Goal: Transaction & Acquisition: Purchase product/service

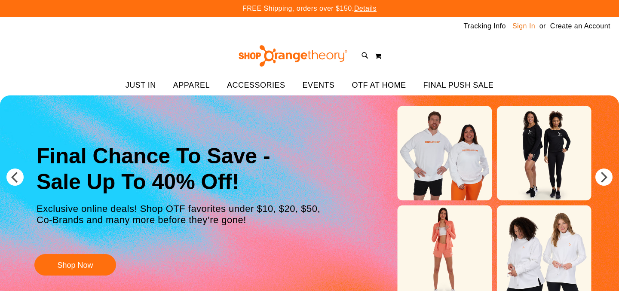
click at [523, 25] on link "Sign In" at bounding box center [524, 26] width 23 height 9
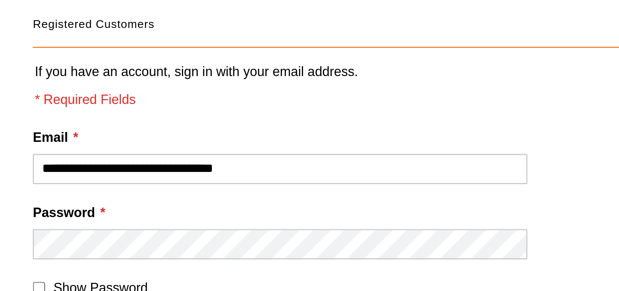
type input "**********"
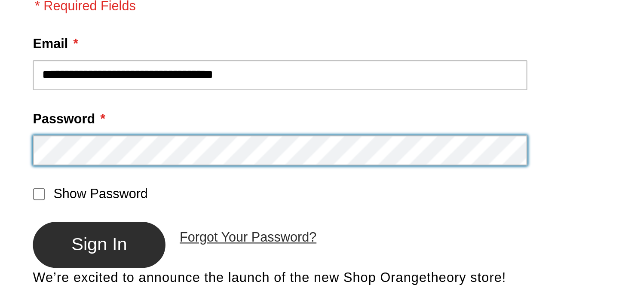
scroll to position [8, 0]
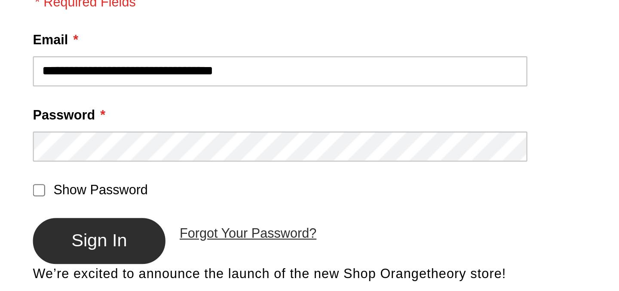
click at [52, 266] on span "Sign In" at bounding box center [45, 267] width 25 height 9
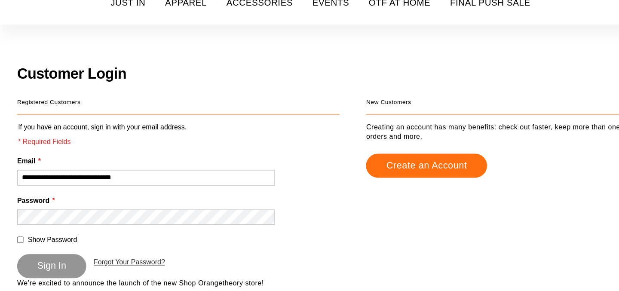
scroll to position [7, 0]
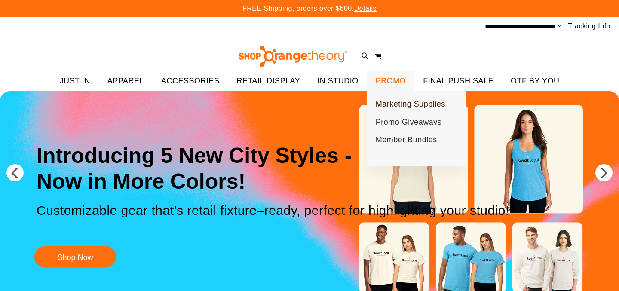
click at [396, 105] on span "Marketing Supplies" at bounding box center [411, 105] width 70 height 11
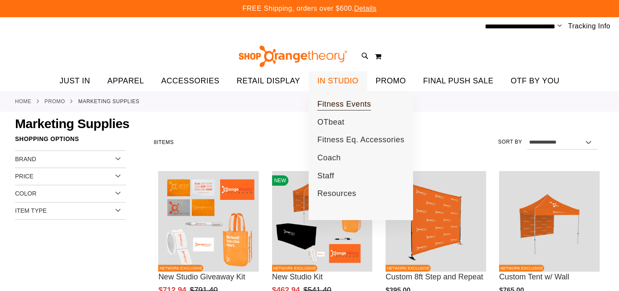
click at [346, 103] on span "Fitness Events" at bounding box center [344, 105] width 54 height 11
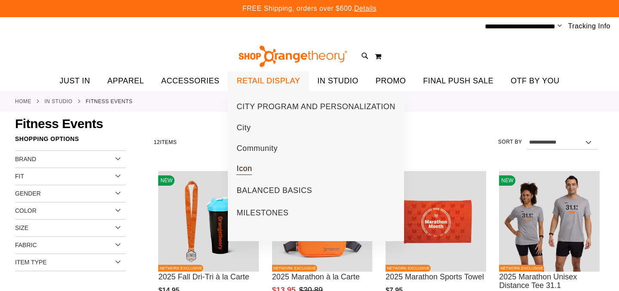
click at [243, 167] on span "Icon" at bounding box center [244, 169] width 15 height 11
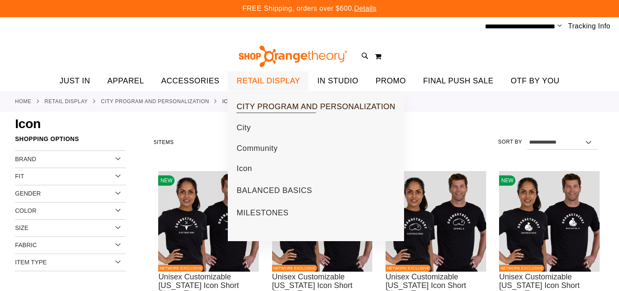
click at [276, 103] on span "CITY PROGRAM AND PERSONALIZATION" at bounding box center [316, 107] width 159 height 11
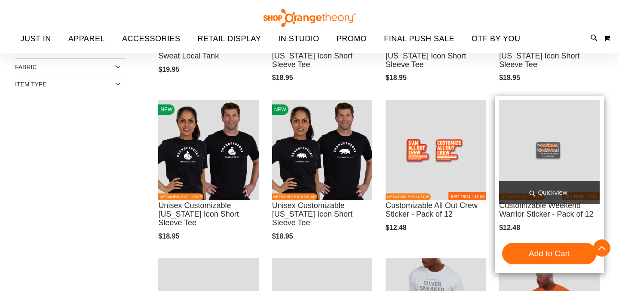
scroll to position [322, 0]
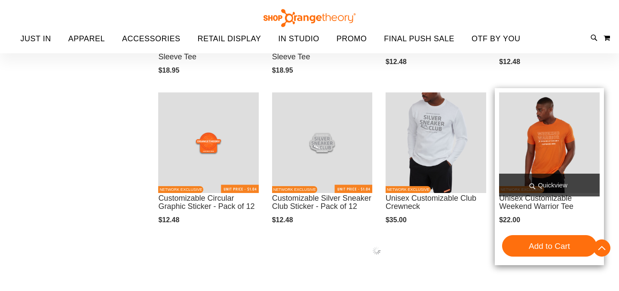
scroll to position [486, 0]
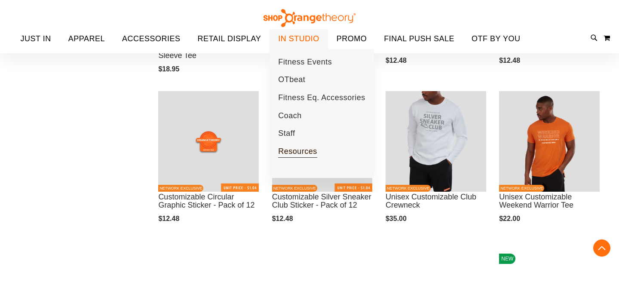
click at [293, 151] on span "Resources" at bounding box center [297, 152] width 39 height 11
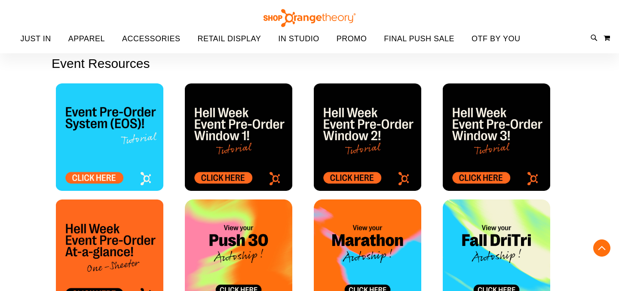
scroll to position [250, 0]
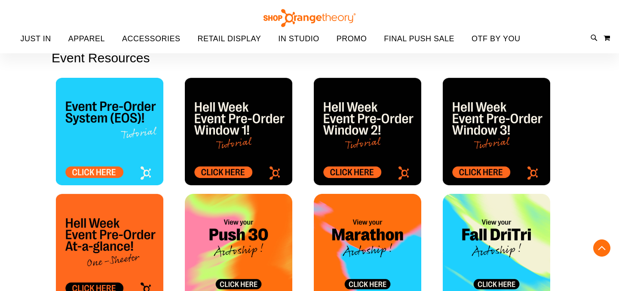
click at [222, 172] on img at bounding box center [239, 132] width 108 height 108
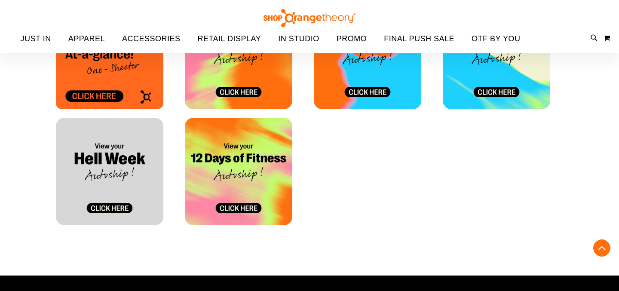
scroll to position [442, 0]
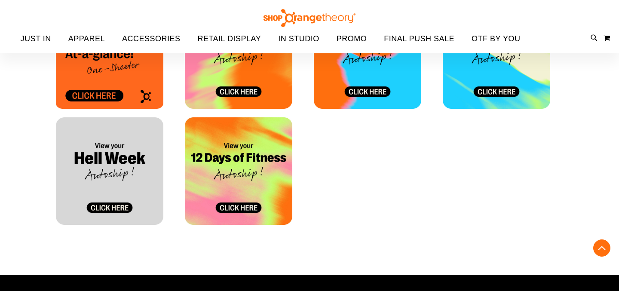
click at [115, 180] on img at bounding box center [110, 171] width 108 height 108
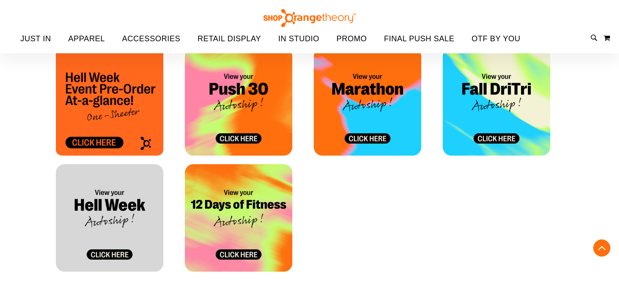
scroll to position [396, 0]
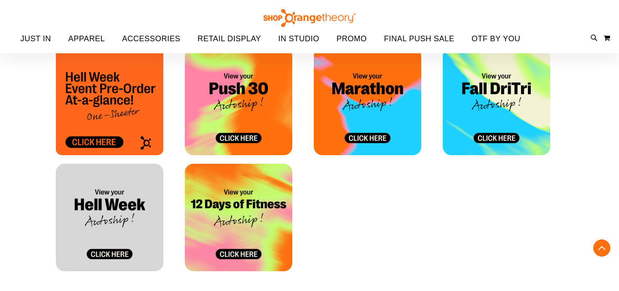
click at [223, 209] on img at bounding box center [239, 218] width 108 height 108
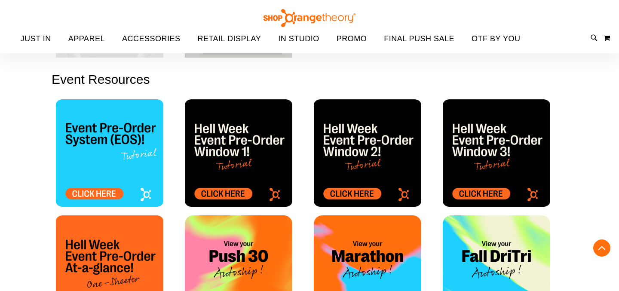
scroll to position [233, 0]
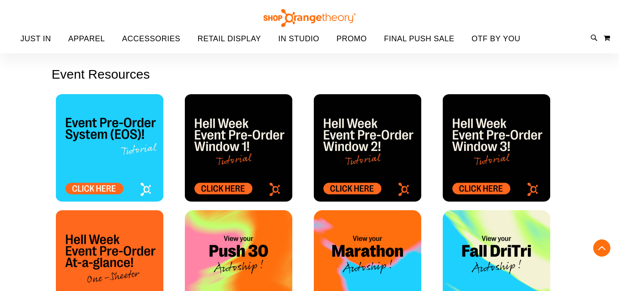
click at [227, 189] on img at bounding box center [239, 148] width 108 height 108
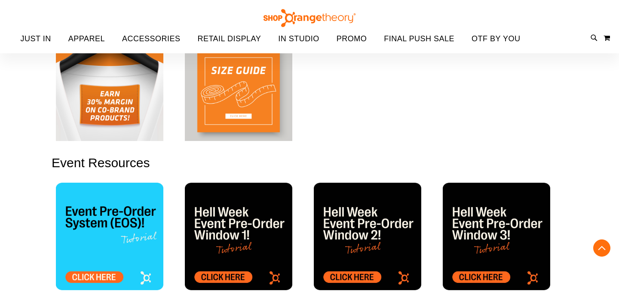
scroll to position [140, 0]
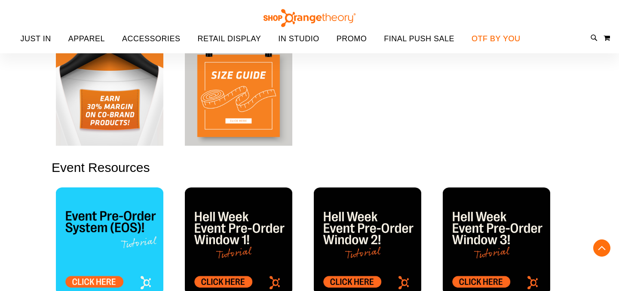
click at [505, 39] on span "OTF BY YOU" at bounding box center [496, 38] width 49 height 19
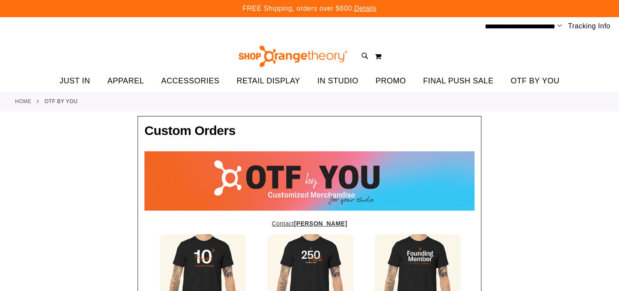
type input "*****"
type input "**********"
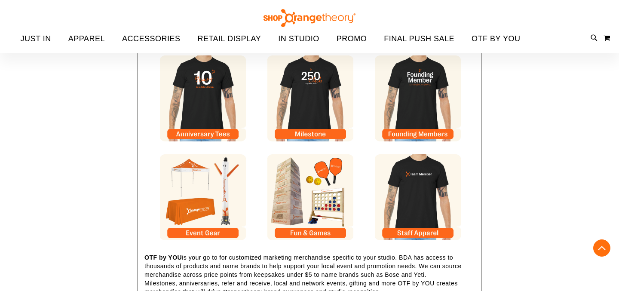
scroll to position [180, 0]
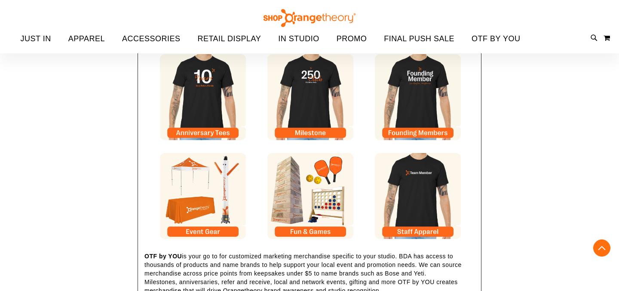
click at [206, 227] on img at bounding box center [203, 196] width 86 height 86
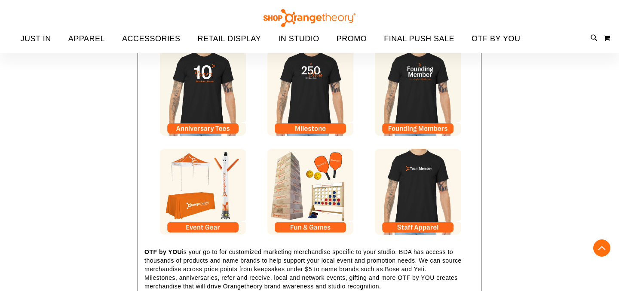
scroll to position [186, 0]
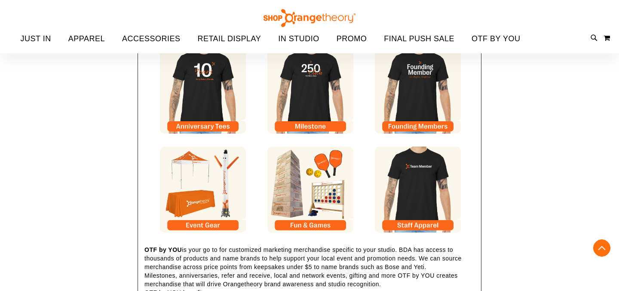
click at [312, 215] on img at bounding box center [310, 190] width 86 height 86
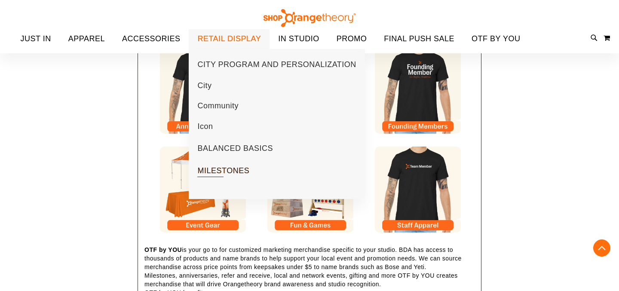
click at [223, 174] on span "MILESTONES" at bounding box center [223, 171] width 52 height 11
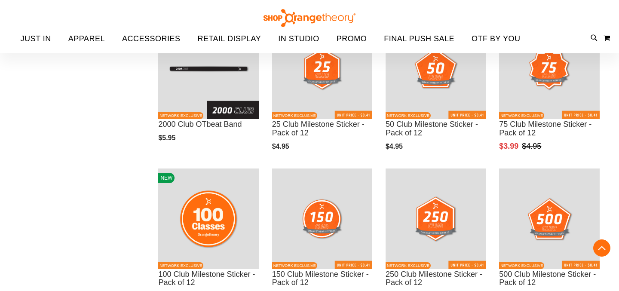
scroll to position [362, 0]
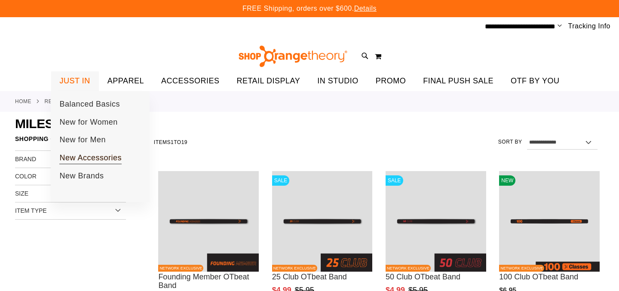
click at [89, 154] on span "New Accessories" at bounding box center [90, 159] width 62 height 11
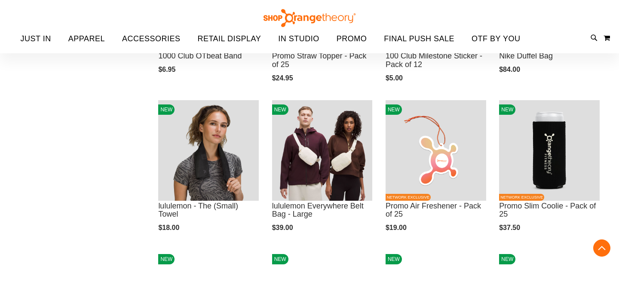
scroll to position [430, 0]
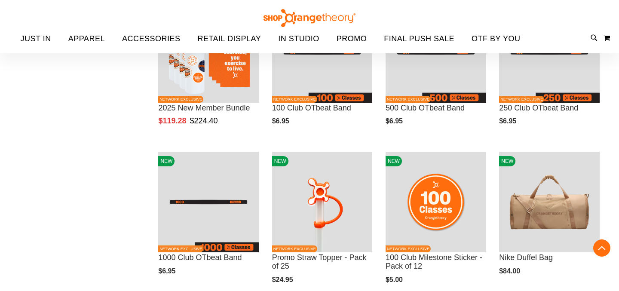
scroll to position [194, 0]
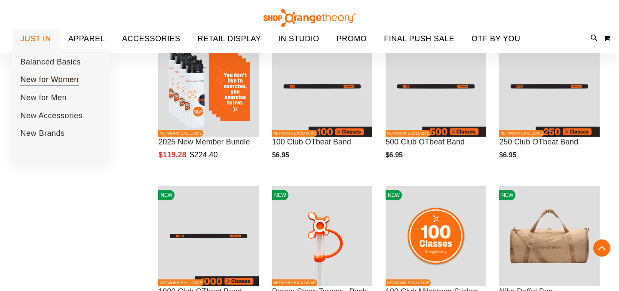
click at [49, 79] on span "New for Women" at bounding box center [49, 80] width 58 height 11
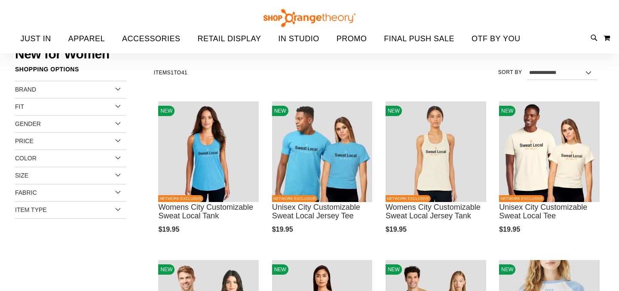
scroll to position [68, 0]
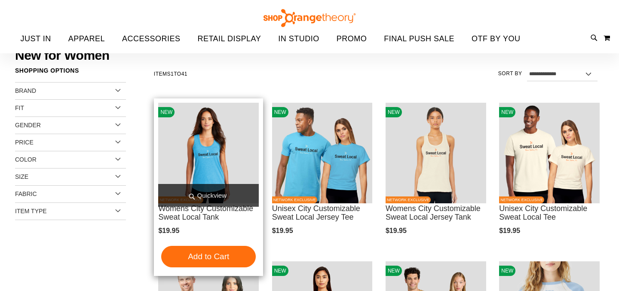
click at [216, 153] on img "product" at bounding box center [208, 153] width 101 height 101
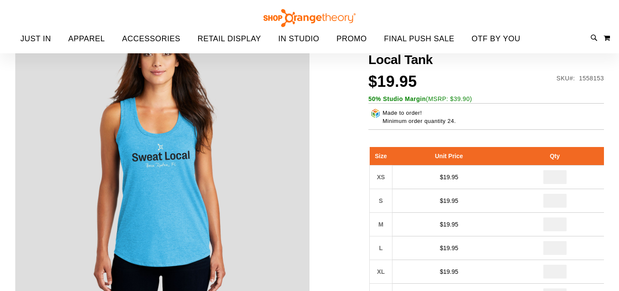
scroll to position [23, 0]
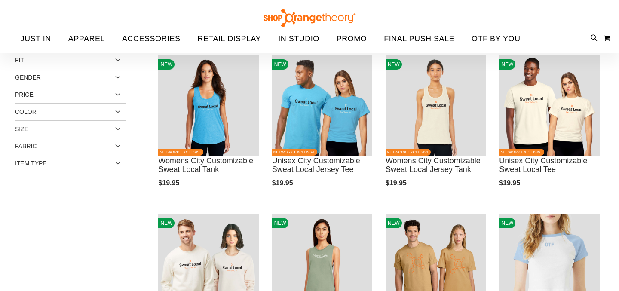
scroll to position [12, 0]
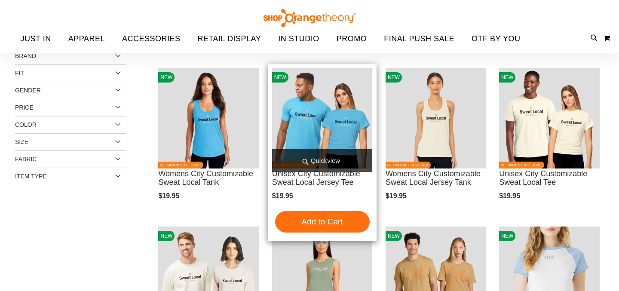
click at [332, 139] on img "product" at bounding box center [322, 118] width 101 height 101
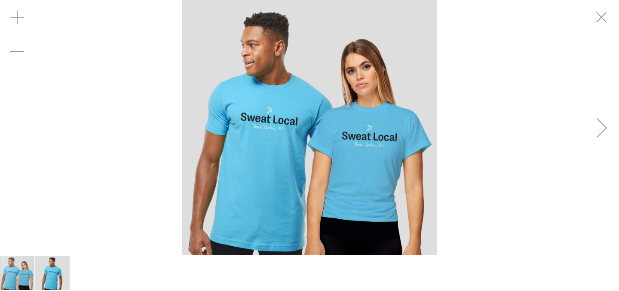
click at [599, 123] on div "Next" at bounding box center [602, 128] width 34 height 34
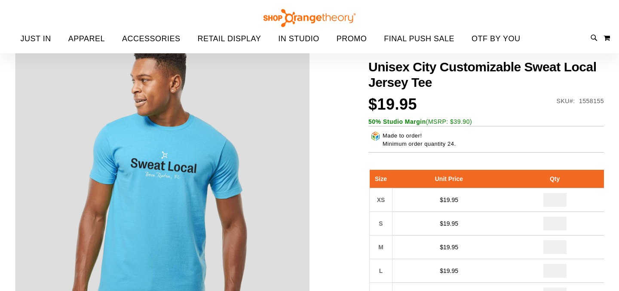
scroll to position [8, 0]
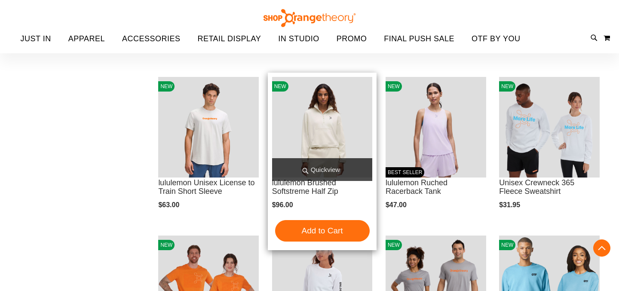
scroll to position [489, 0]
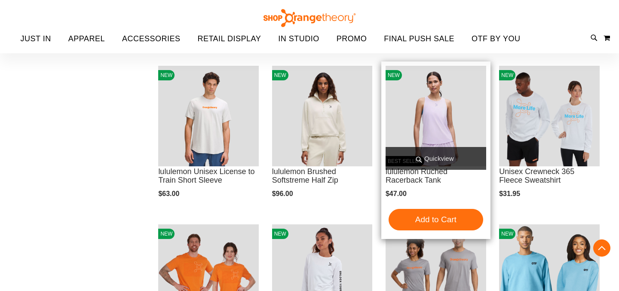
click at [423, 132] on img "product" at bounding box center [436, 116] width 101 height 101
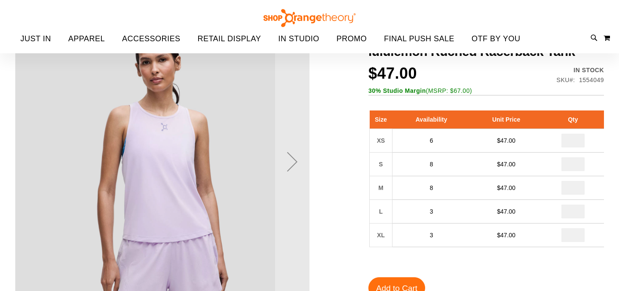
scroll to position [15, 0]
click at [293, 158] on div "Next" at bounding box center [292, 161] width 34 height 34
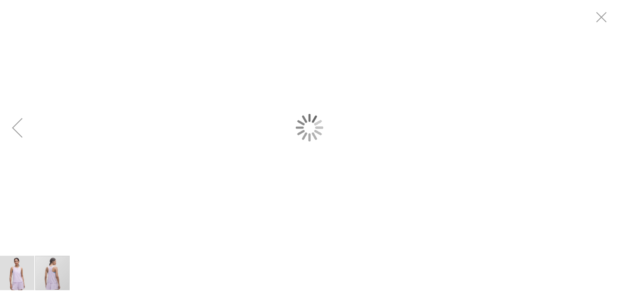
scroll to position [0, 0]
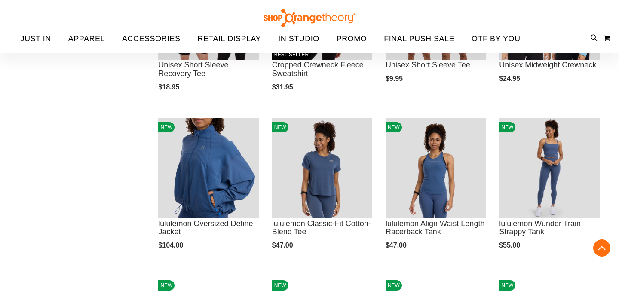
scroll to position [279, 0]
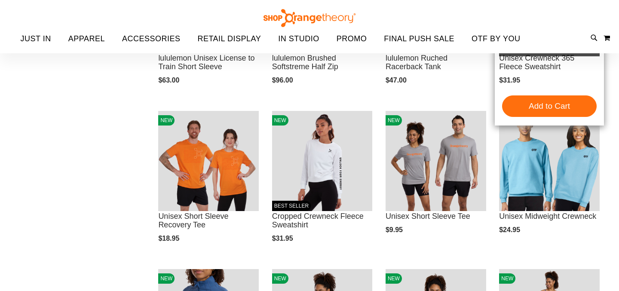
scroll to position [199, 0]
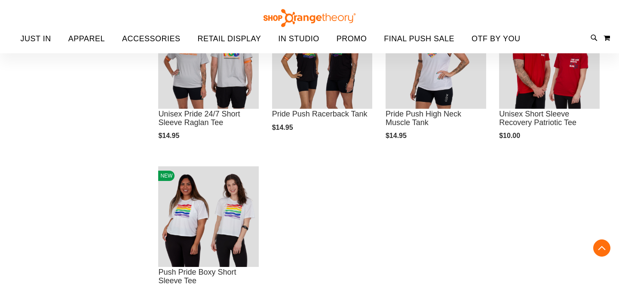
scroll to position [1020, 0]
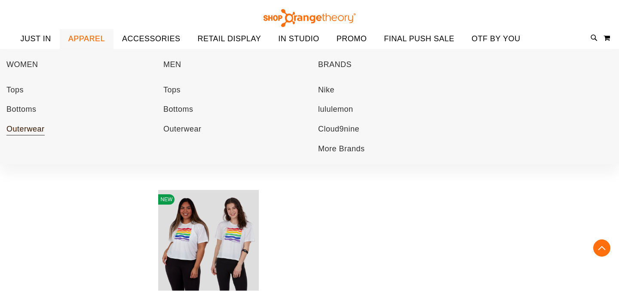
click at [31, 131] on span "Outerwear" at bounding box center [25, 130] width 38 height 11
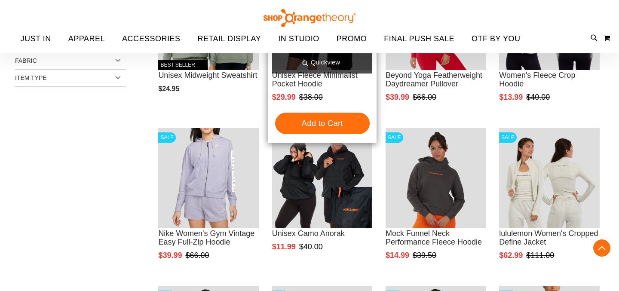
scroll to position [203, 0]
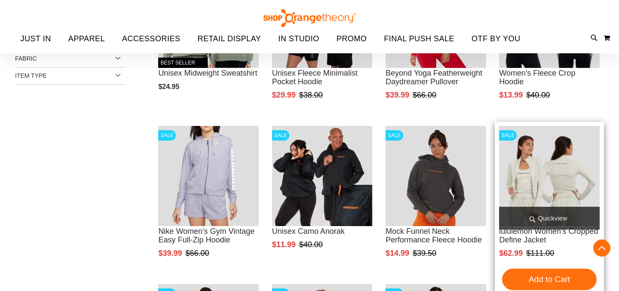
click at [564, 187] on img "product" at bounding box center [549, 176] width 101 height 101
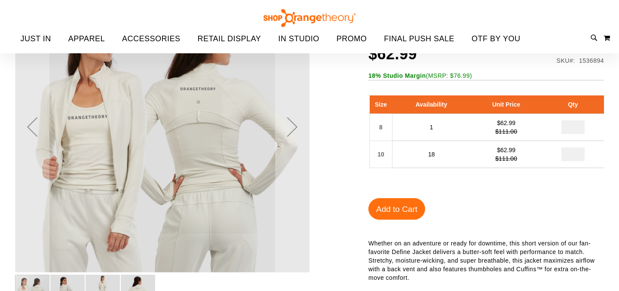
scroll to position [48, 0]
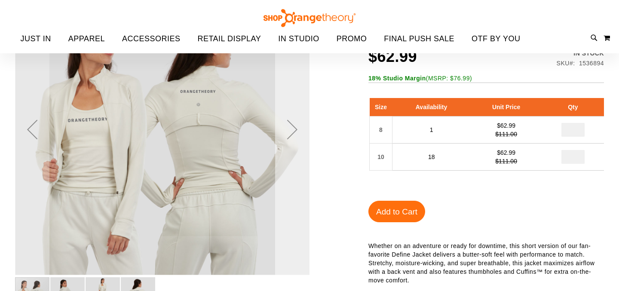
click at [294, 131] on div "Next" at bounding box center [292, 129] width 34 height 34
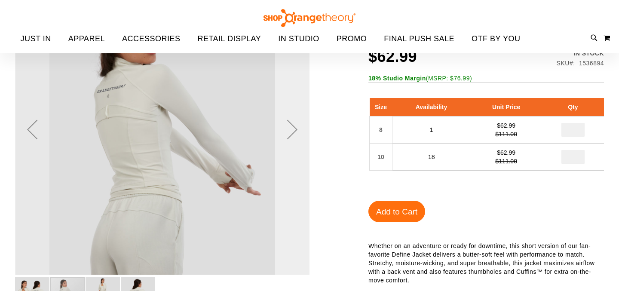
click at [294, 131] on div "Next" at bounding box center [292, 129] width 34 height 34
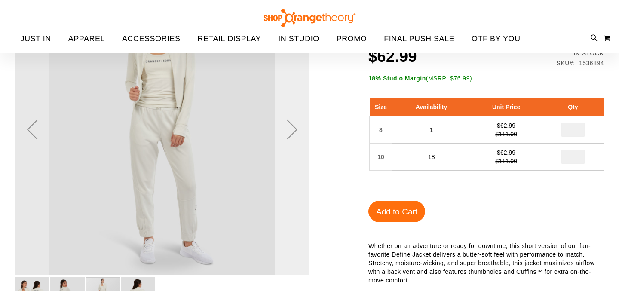
click at [294, 131] on div "Next" at bounding box center [292, 129] width 34 height 34
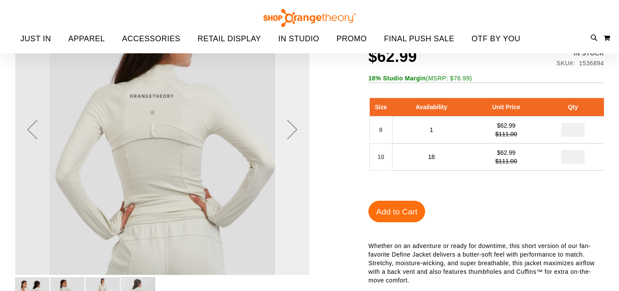
click at [294, 131] on div "Next" at bounding box center [292, 129] width 34 height 34
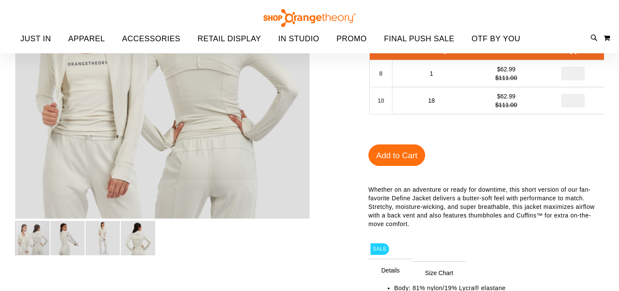
scroll to position [107, 0]
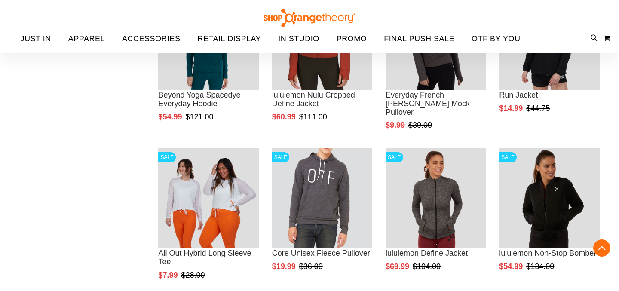
scroll to position [585, 0]
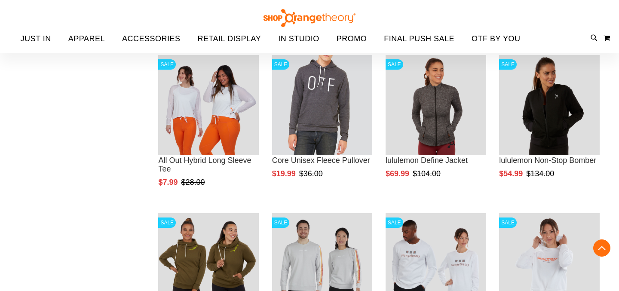
scroll to position [642, 0]
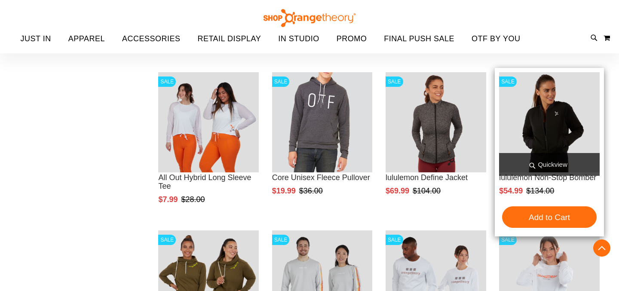
click at [535, 138] on img "product" at bounding box center [549, 122] width 101 height 101
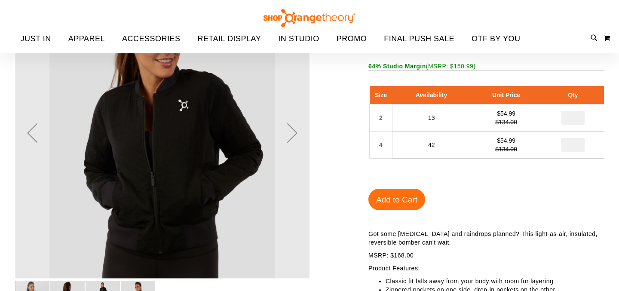
scroll to position [31, 0]
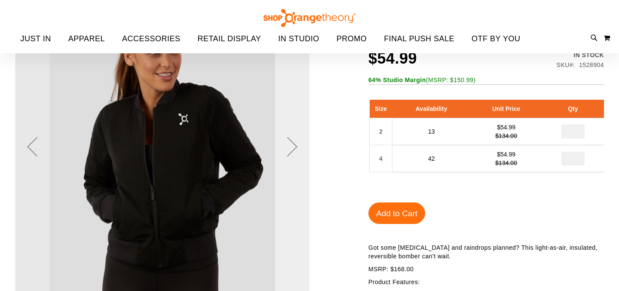
click at [293, 148] on div "Next" at bounding box center [292, 146] width 34 height 34
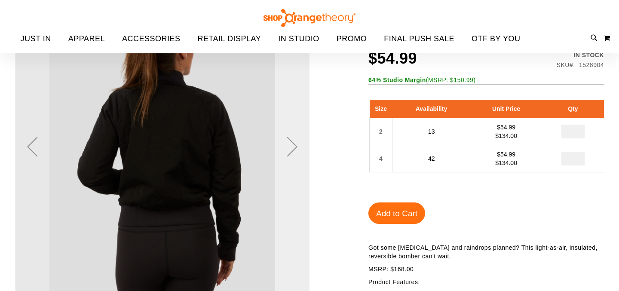
click at [293, 148] on div "Next" at bounding box center [292, 146] width 34 height 34
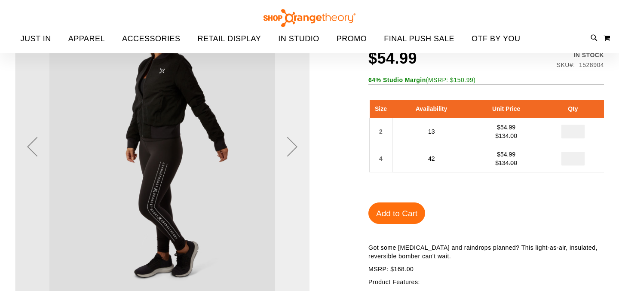
click at [293, 148] on div "Next" at bounding box center [292, 146] width 34 height 34
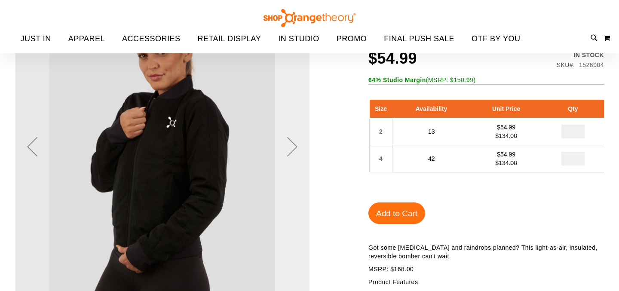
click at [293, 148] on div "Next" at bounding box center [292, 146] width 34 height 34
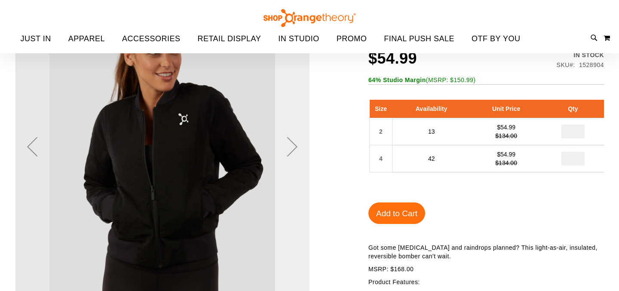
click at [293, 148] on div "Next" at bounding box center [292, 146] width 34 height 34
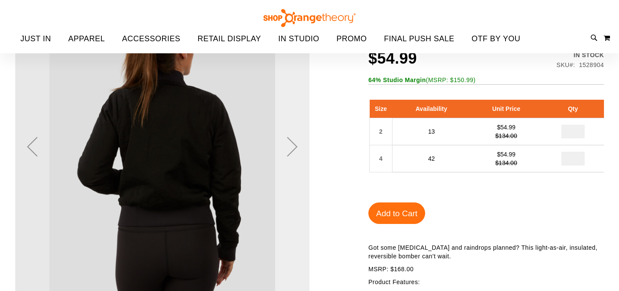
click at [293, 148] on div "Next" at bounding box center [292, 146] width 34 height 34
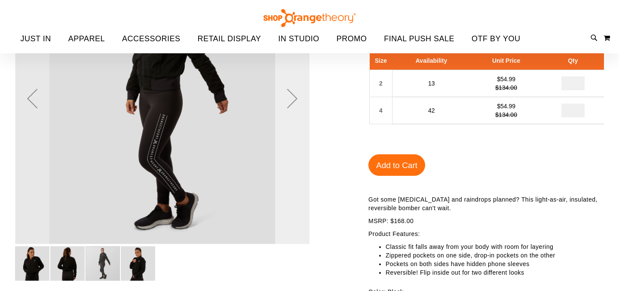
scroll to position [88, 0]
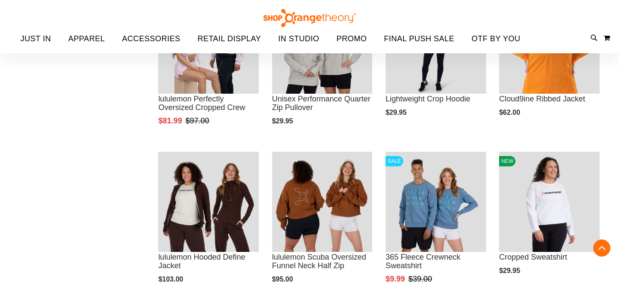
scroll to position [560, 0]
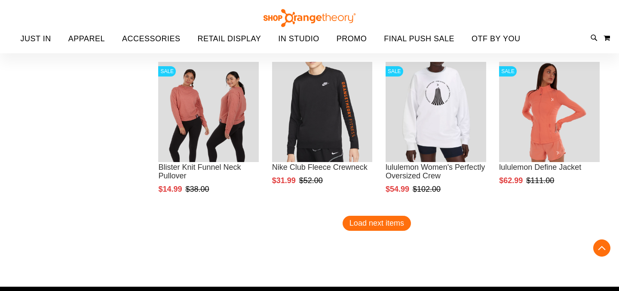
scroll to position [1286, 0]
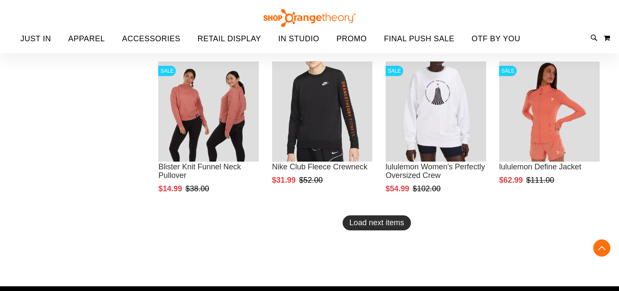
click at [383, 228] on button "Load next items" at bounding box center [377, 222] width 68 height 15
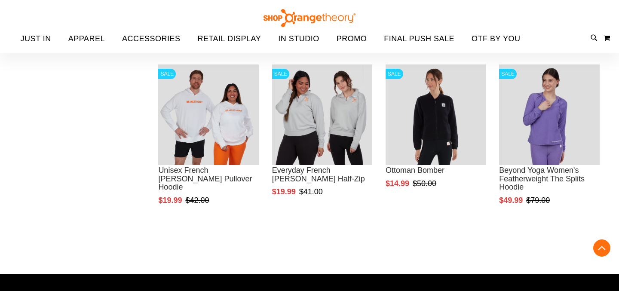
scroll to position [1441, 0]
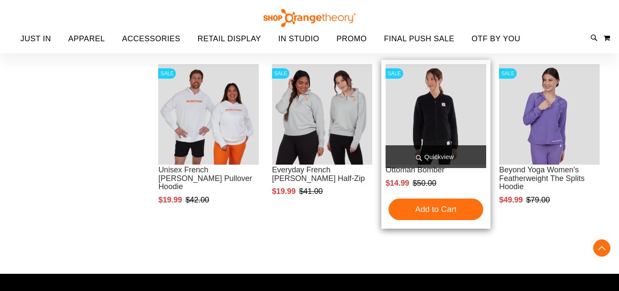
click at [445, 127] on img "product" at bounding box center [436, 114] width 101 height 101
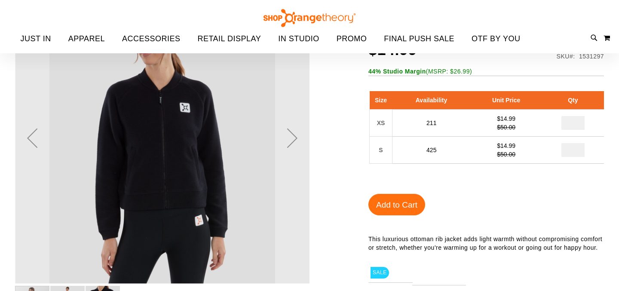
scroll to position [47, 0]
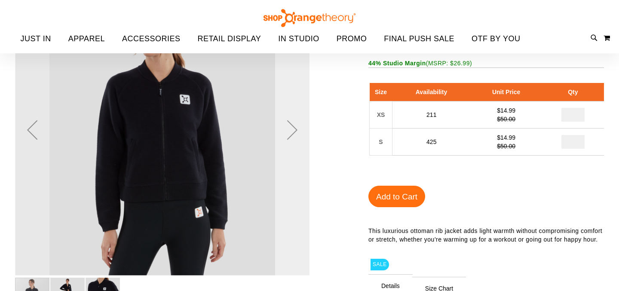
click at [296, 128] on div "Next" at bounding box center [292, 130] width 34 height 34
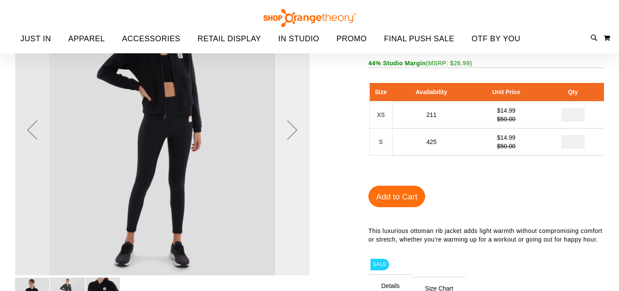
click at [296, 128] on div "Next" at bounding box center [292, 130] width 34 height 34
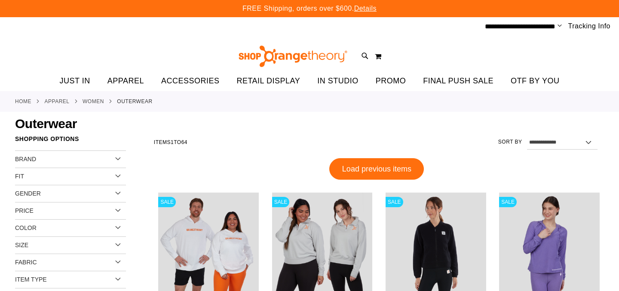
click at [560, 24] on span "Change" at bounding box center [560, 26] width 4 height 8
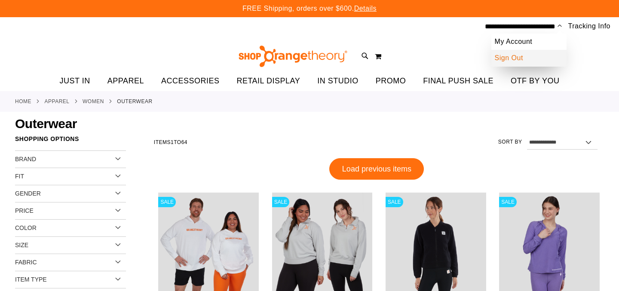
click at [526, 55] on link "Sign Out" at bounding box center [528, 58] width 75 height 16
